Goal: Information Seeking & Learning: Learn about a topic

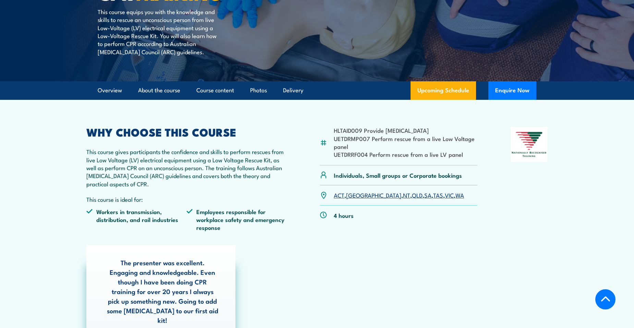
scroll to position [137, 0]
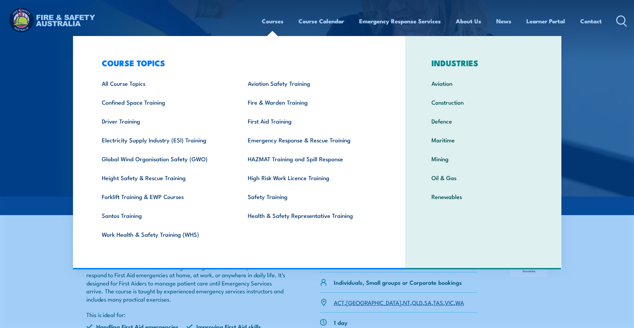
click at [272, 21] on link "Courses" at bounding box center [273, 21] width 22 height 18
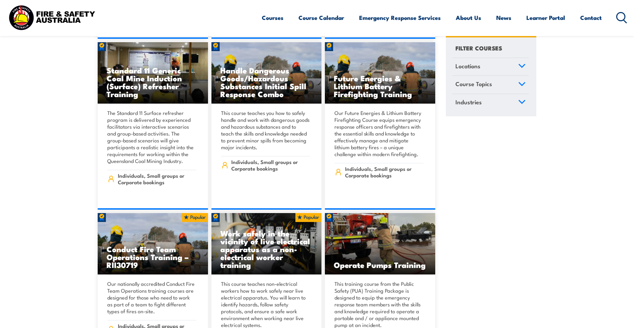
scroll to position [960, 0]
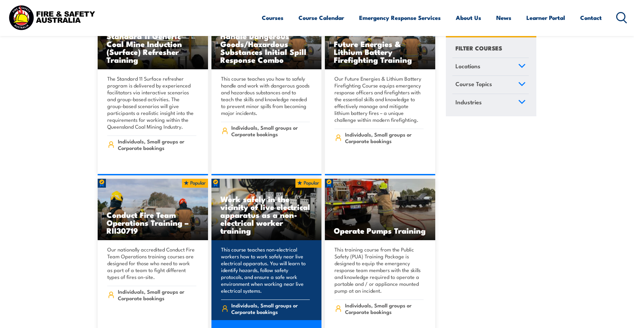
click at [248, 231] on img at bounding box center [267, 210] width 110 height 62
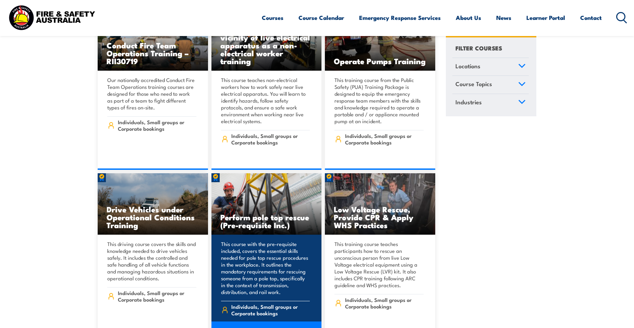
scroll to position [1131, 0]
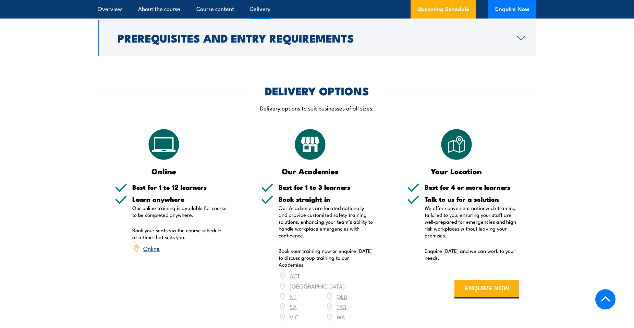
scroll to position [823, 0]
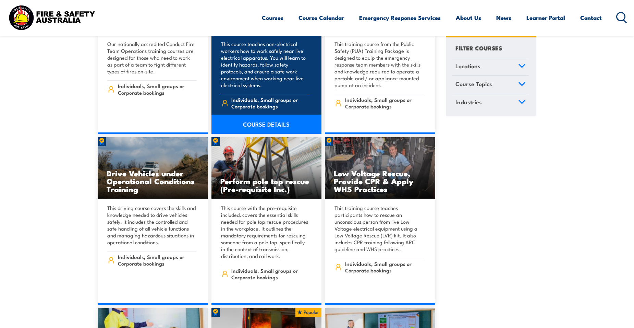
scroll to position [1166, 0]
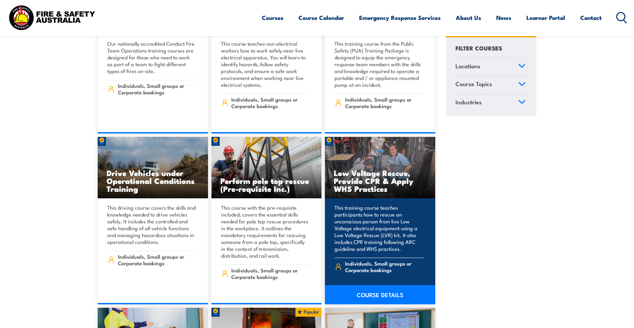
click at [367, 179] on h3 "Low Voltage Rescue, Provide CPR & Apply WHS Practices" at bounding box center [380, 181] width 93 height 24
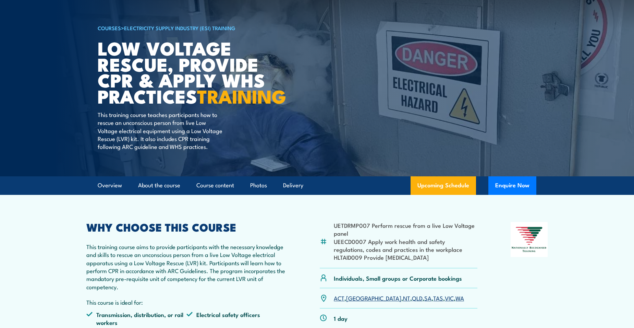
scroll to position [206, 0]
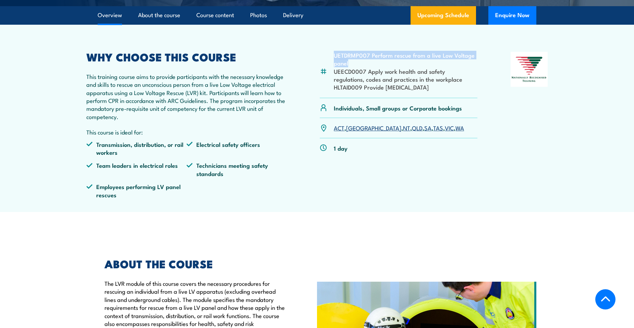
drag, startPoint x: 333, startPoint y: 70, endPoint x: 349, endPoint y: 79, distance: 17.8
click at [349, 79] on div "UETDRMP007 Perform rescue from a live Low Voltage panel UEECD0007 Apply work he…" at bounding box center [399, 75] width 158 height 46
copy li "UETDRMP007 Perform rescue from a live Low Voltage panel"
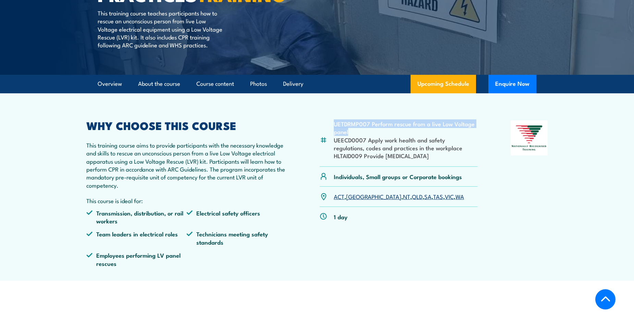
scroll to position [0, 0]
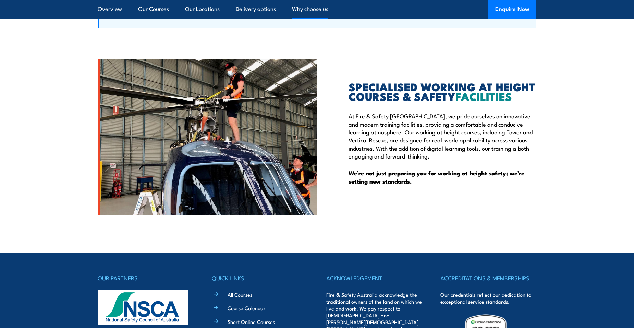
scroll to position [1851, 0]
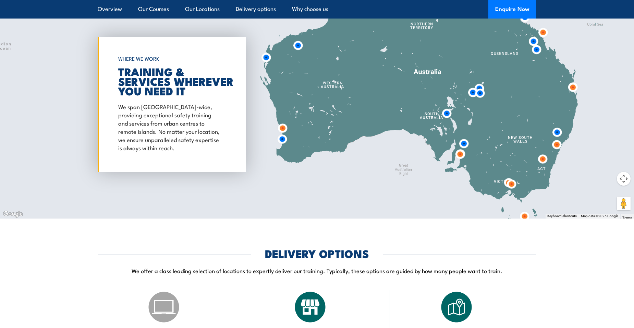
scroll to position [1268, 0]
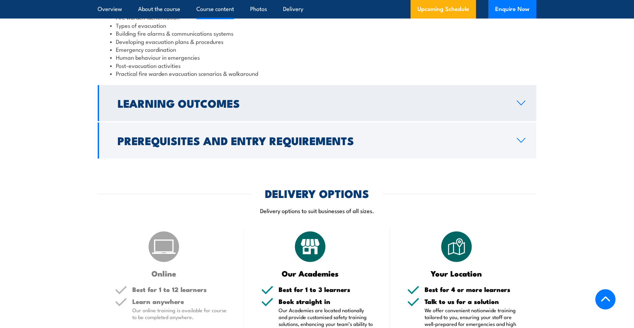
click at [179, 106] on h2 "Learning Outcomes" at bounding box center [312, 103] width 388 height 10
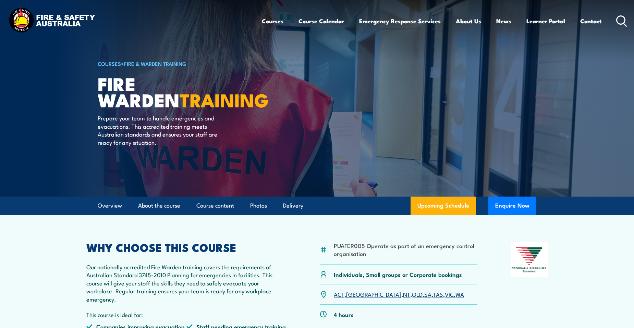
click at [337, 246] on li "PUAFER005 Operate as part of an emergency control organisation" at bounding box center [406, 249] width 144 height 16
drag, startPoint x: 334, startPoint y: 245, endPoint x: 370, endPoint y: 259, distance: 39.2
click at [370, 259] on div "PUAFER005 Operate as part of an emergency control organisation" at bounding box center [399, 253] width 158 height 22
copy li "PUAFER005 Operate as part of an emergency control organisation"
